Goal: Task Accomplishment & Management: Use online tool/utility

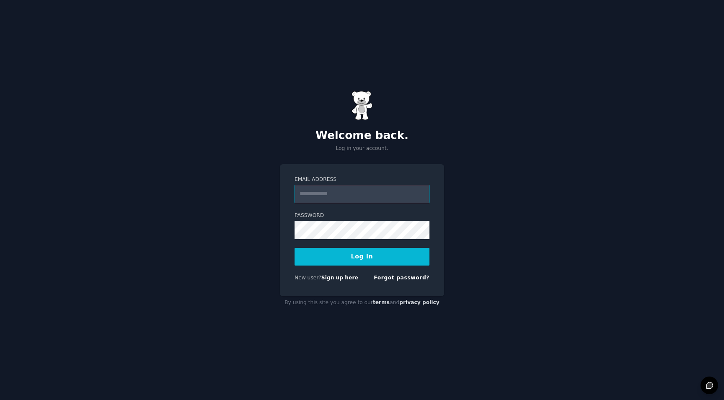
type input "**********"
click at [362, 256] on button "Log In" at bounding box center [362, 257] width 135 height 18
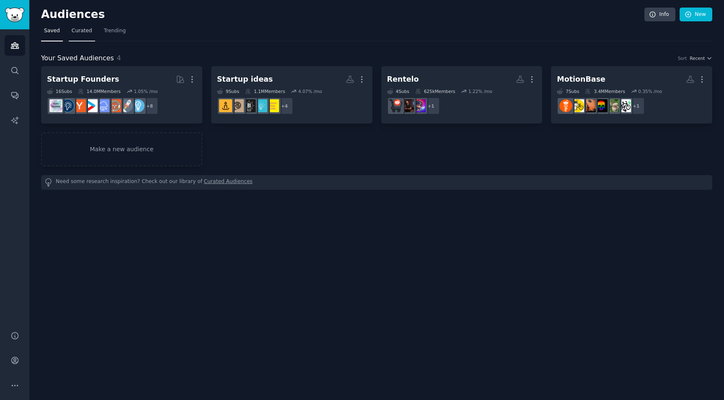
click at [82, 32] on span "Curated" at bounding box center [82, 31] width 21 height 8
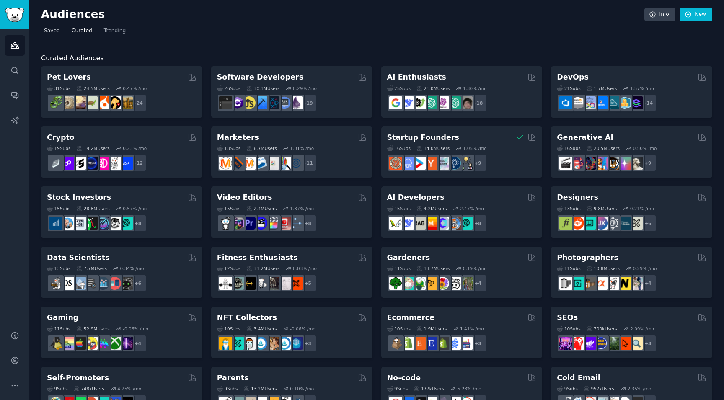
click at [57, 32] on span "Saved" at bounding box center [52, 31] width 16 height 8
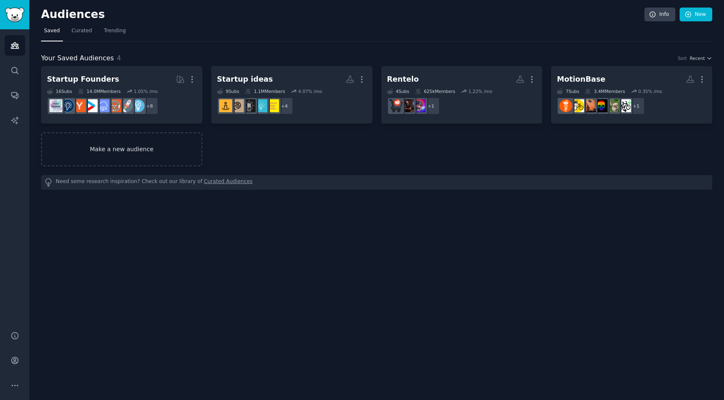
click at [124, 157] on link "Make a new audience" at bounding box center [121, 149] width 161 height 34
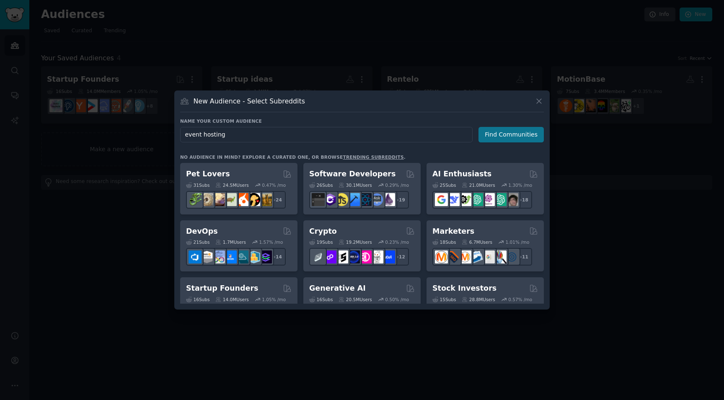
type input "event hosting"
click at [522, 130] on button "Find Communities" at bounding box center [510, 135] width 65 height 16
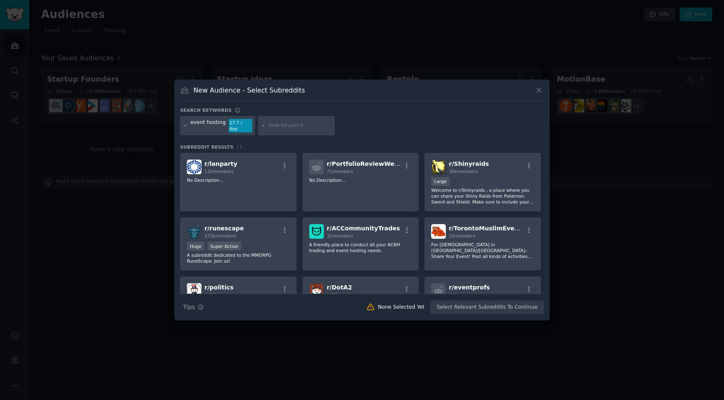
click at [284, 129] on input "text" at bounding box center [300, 126] width 64 height 8
type input "meetup"
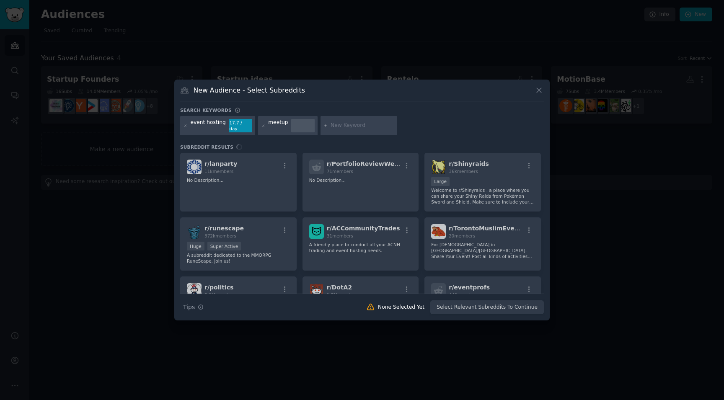
click at [507, 127] on div "event hosting 17.7 / day meetup" at bounding box center [362, 127] width 364 height 22
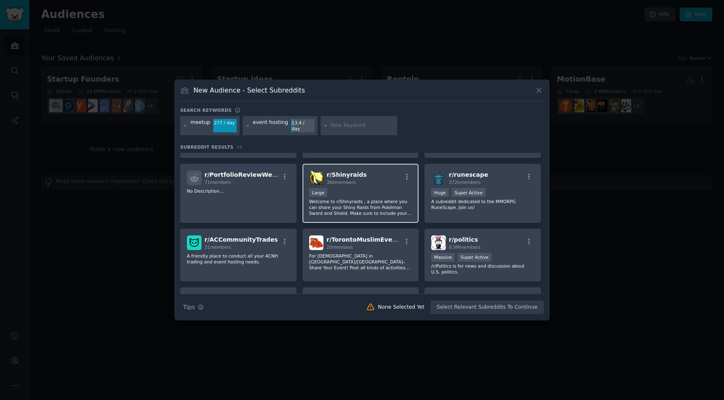
scroll to position [54, 0]
click at [270, 124] on div "event hosting" at bounding box center [270, 125] width 35 height 13
click at [354, 125] on input "text" at bounding box center [363, 126] width 64 height 8
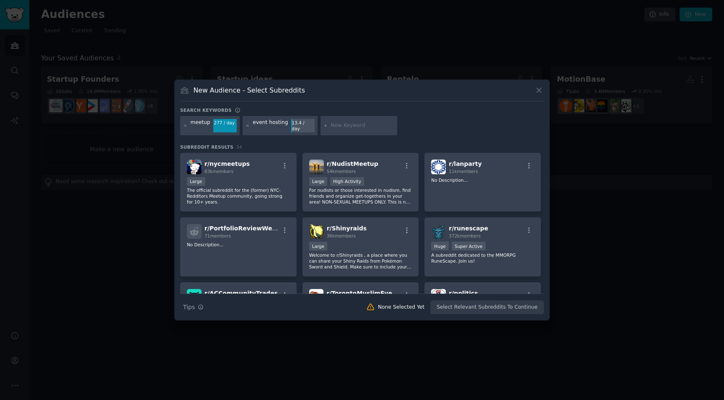
scroll to position [0, 0]
click at [246, 125] on icon at bounding box center [248, 126] width 5 height 5
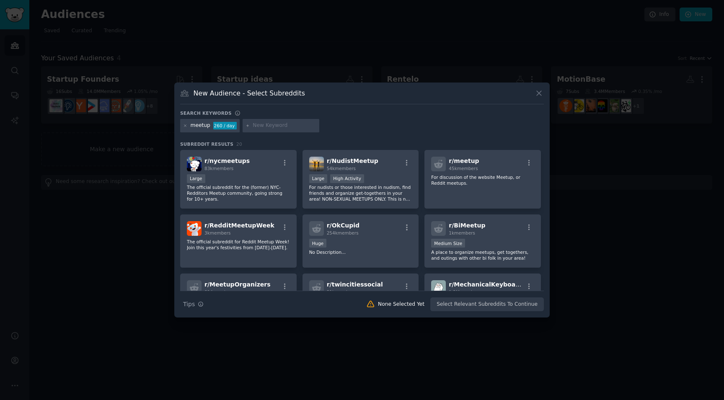
click at [253, 124] on input "text" at bounding box center [285, 126] width 64 height 8
type input "Event"
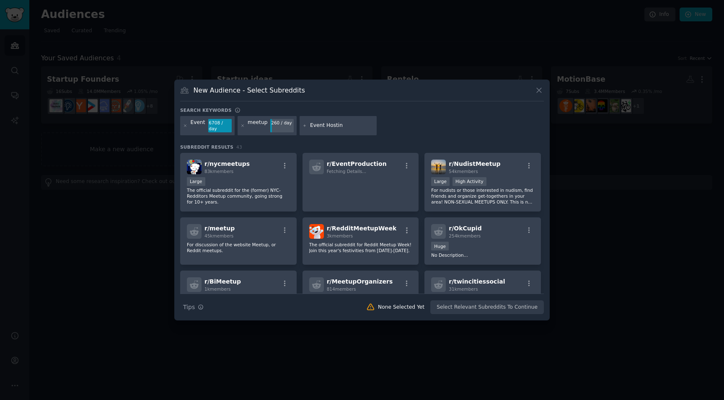
type input "Event Hosting"
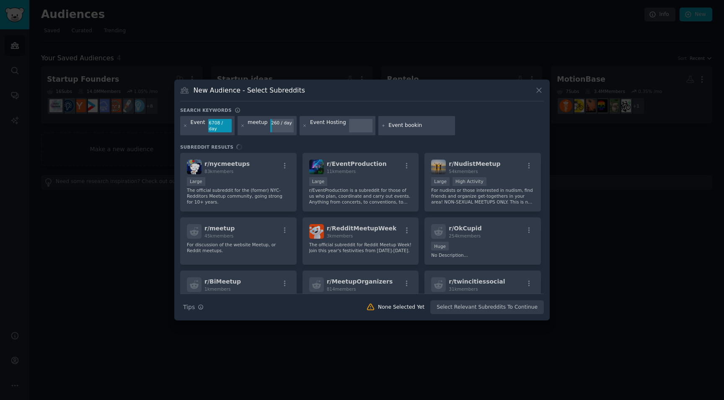
type input "Event booking"
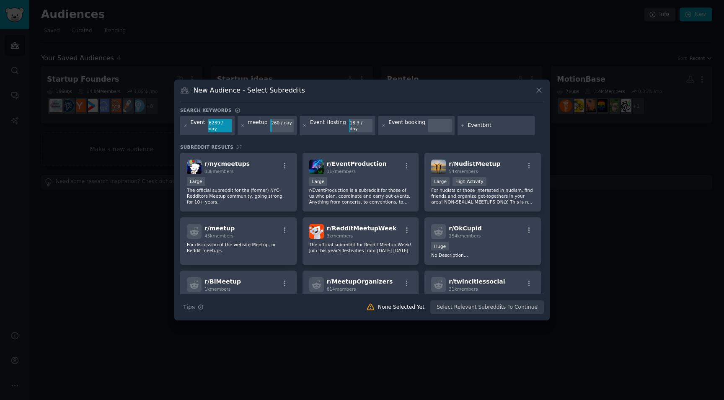
type input "Eventbrite"
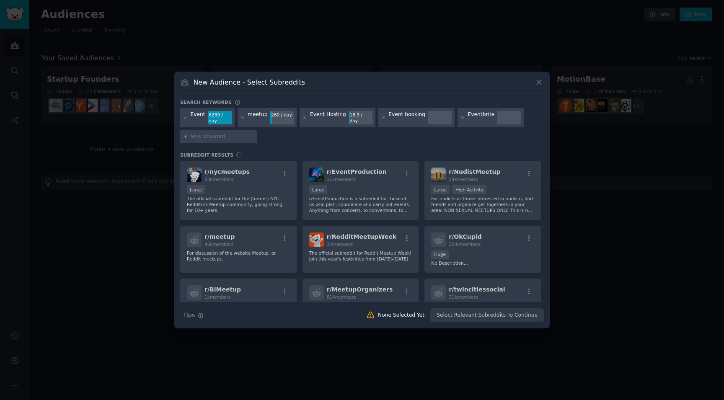
click at [317, 137] on div "Event 6239 / day meetup 260 / day Event Hosting 18.3 / day Event booking Eventb…" at bounding box center [362, 127] width 364 height 38
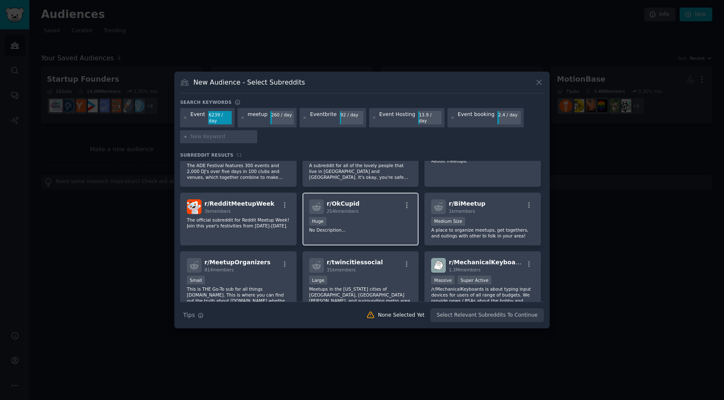
scroll to position [179, 0]
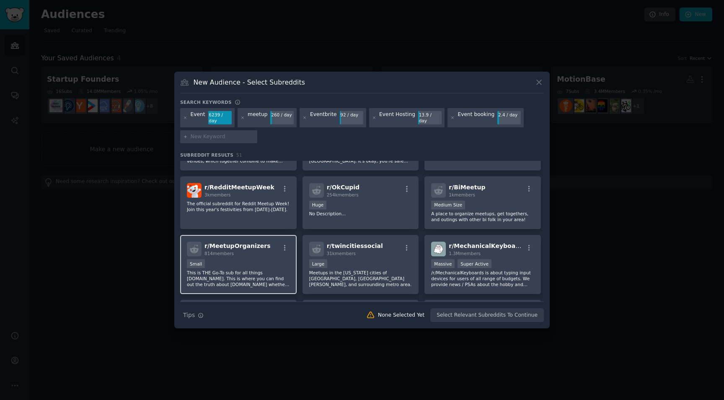
click at [271, 263] on div "Small" at bounding box center [238, 264] width 103 height 10
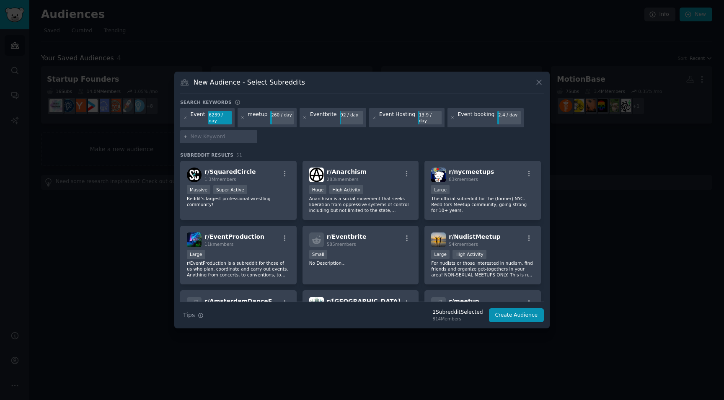
scroll to position [0, 0]
click at [468, 184] on div "r/ nycmeetups 83k members 10,000 - 100,000 members Large The official subreddit…" at bounding box center [482, 190] width 116 height 59
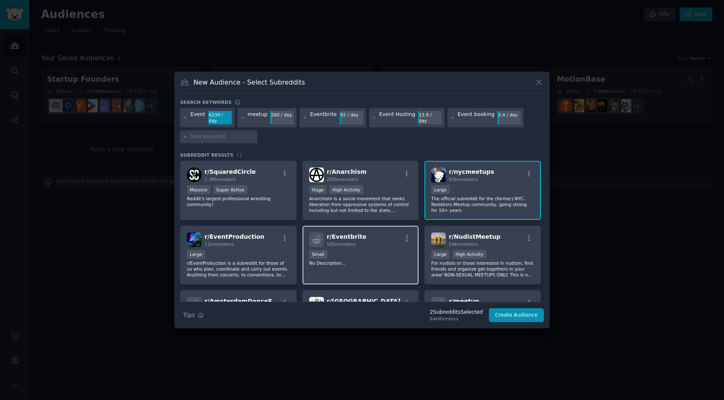
click at [357, 251] on div "Small" at bounding box center [360, 255] width 103 height 10
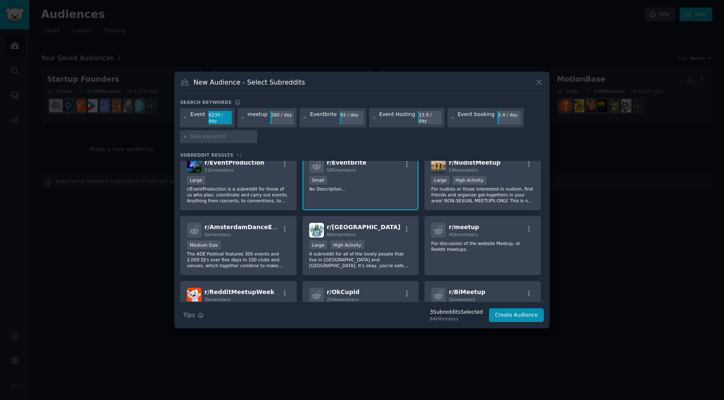
scroll to position [75, 0]
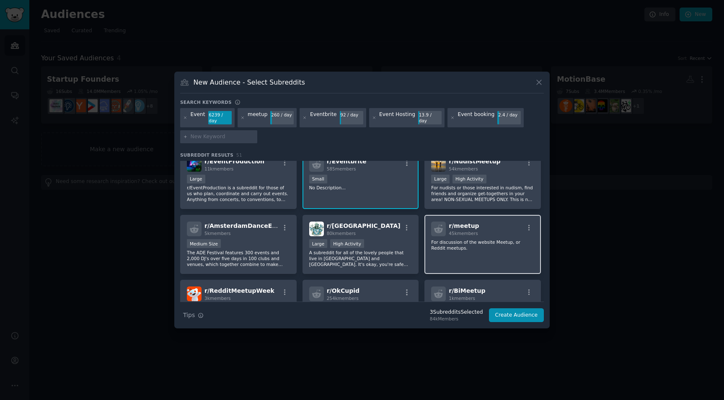
click at [473, 253] on div "r/ meetup 45k members For discussion of the website Meetup, or Reddit meetups." at bounding box center [482, 244] width 116 height 59
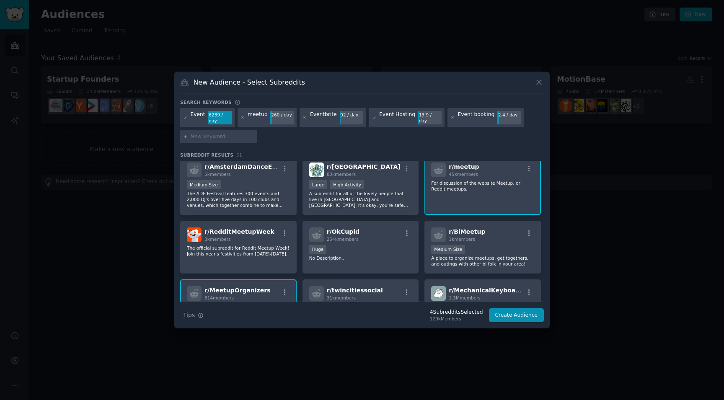
scroll to position [136, 0]
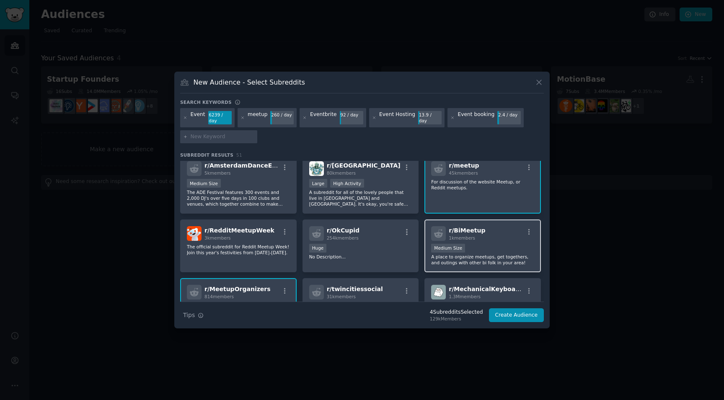
click at [501, 242] on div "r/ BiMeetup 1k members Medium Size A place to organize meetups, get togethers, …" at bounding box center [482, 246] width 116 height 53
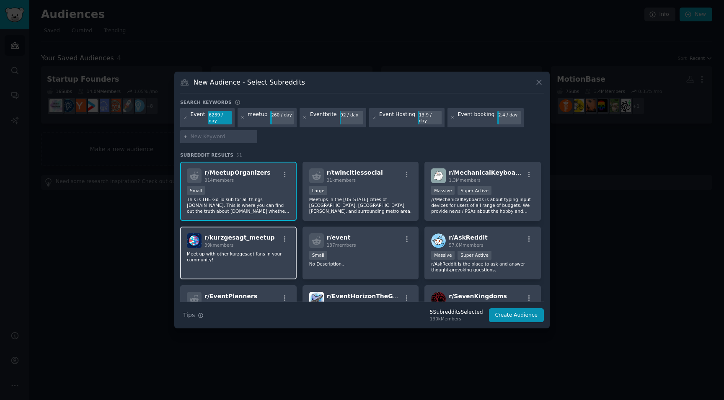
scroll to position [326, 0]
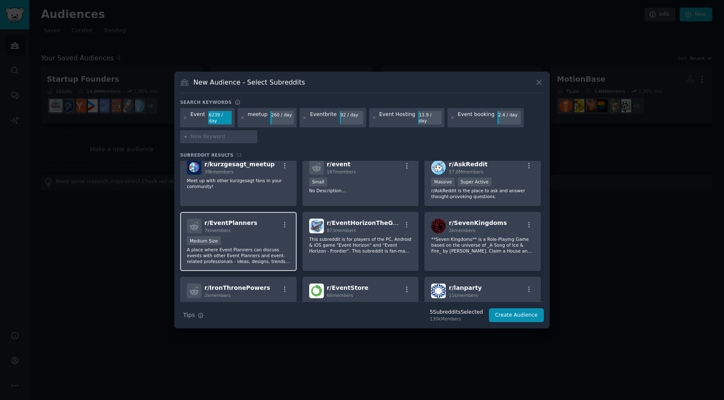
click at [248, 242] on div "Medium Size" at bounding box center [238, 241] width 103 height 10
click at [246, 237] on div "Medium Size" at bounding box center [238, 241] width 103 height 10
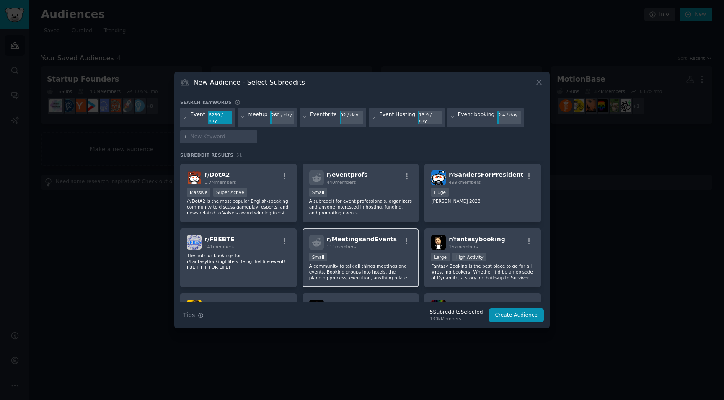
scroll to position [626, 0]
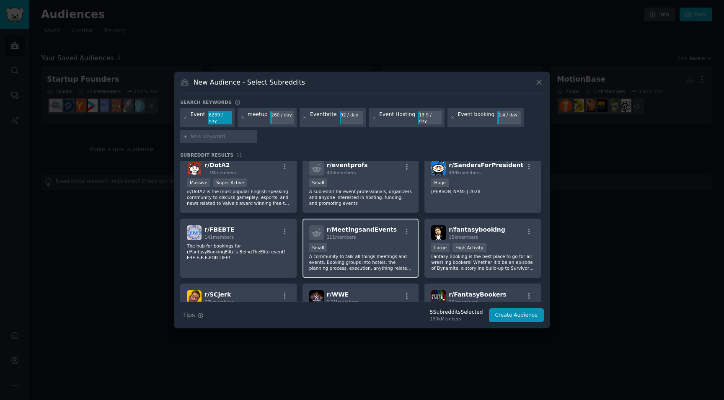
click at [364, 261] on p "A community to talk all things meetings and events. Booking groups into hotels,…" at bounding box center [360, 262] width 103 height 18
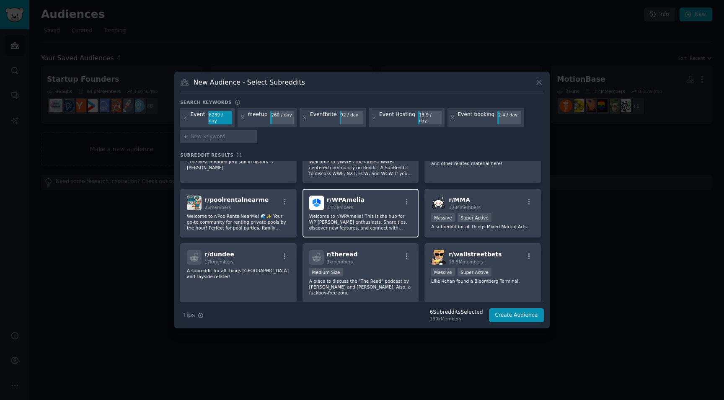
scroll to position [797, 0]
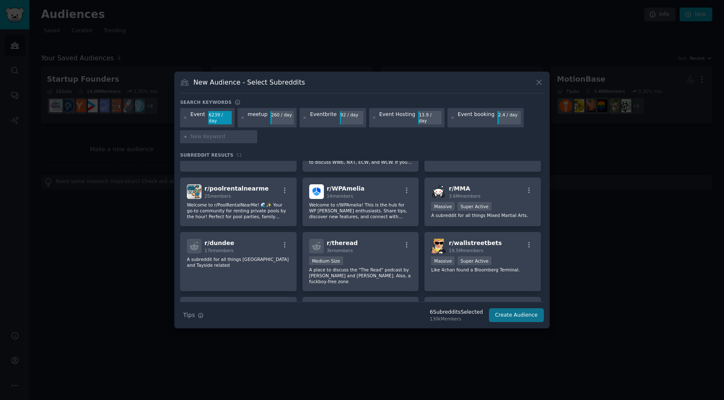
click at [517, 314] on button "Create Audience" at bounding box center [516, 315] width 55 height 14
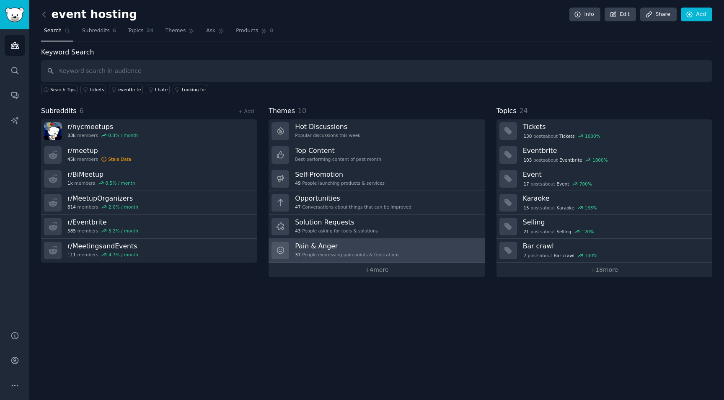
click at [357, 256] on div "37 People expressing pain points & frustrations" at bounding box center [347, 255] width 104 height 6
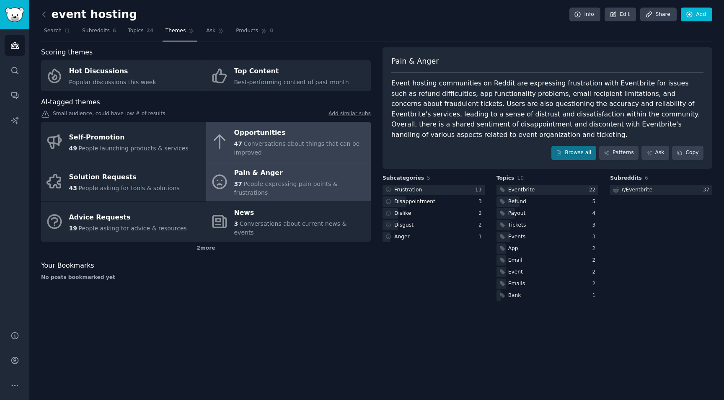
click at [266, 145] on span "Conversations about things that can be improved" at bounding box center [297, 148] width 126 height 16
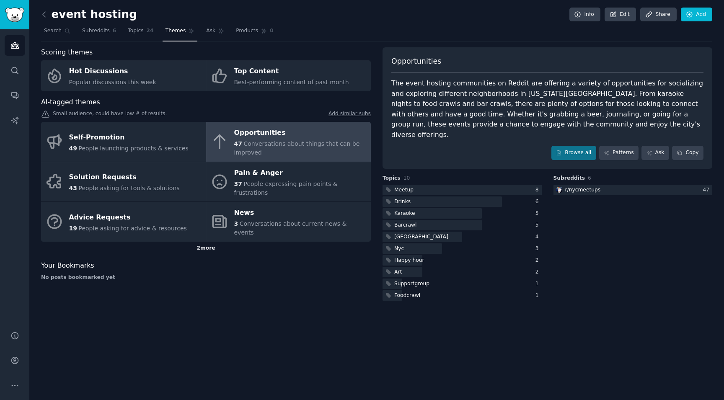
click at [207, 242] on div "2 more" at bounding box center [206, 248] width 330 height 13
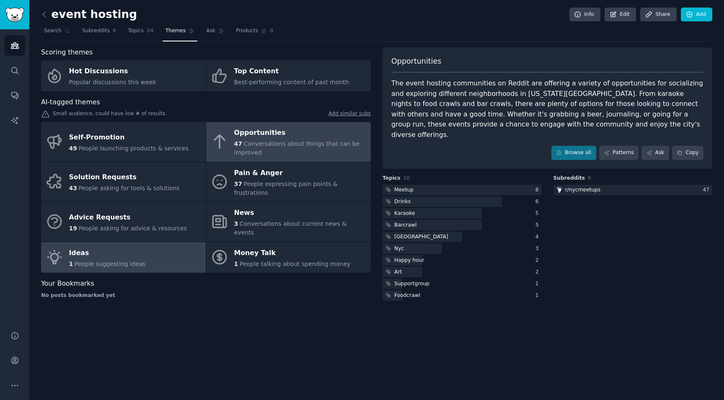
click at [165, 246] on link "Ideas 1 People suggesting ideas" at bounding box center [123, 257] width 165 height 31
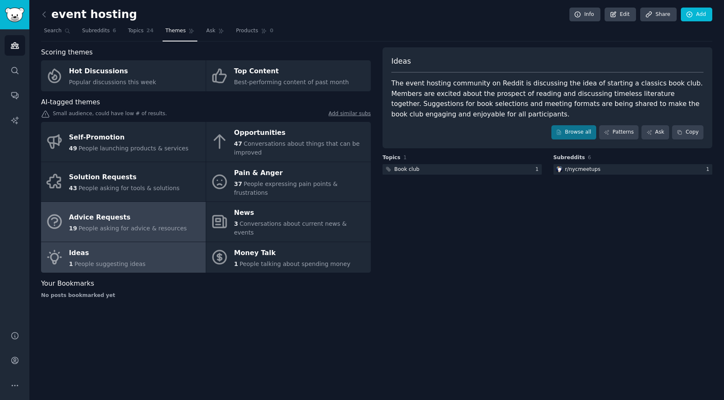
click at [97, 225] on span "People asking for advice & resources" at bounding box center [132, 228] width 108 height 7
